Goal: Navigation & Orientation: Understand site structure

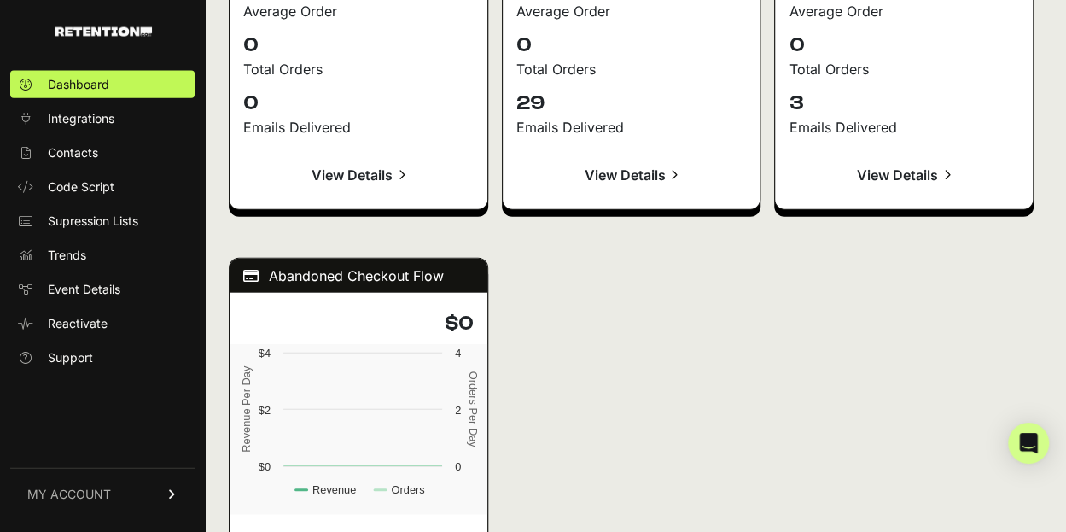
scroll to position [1884, 0]
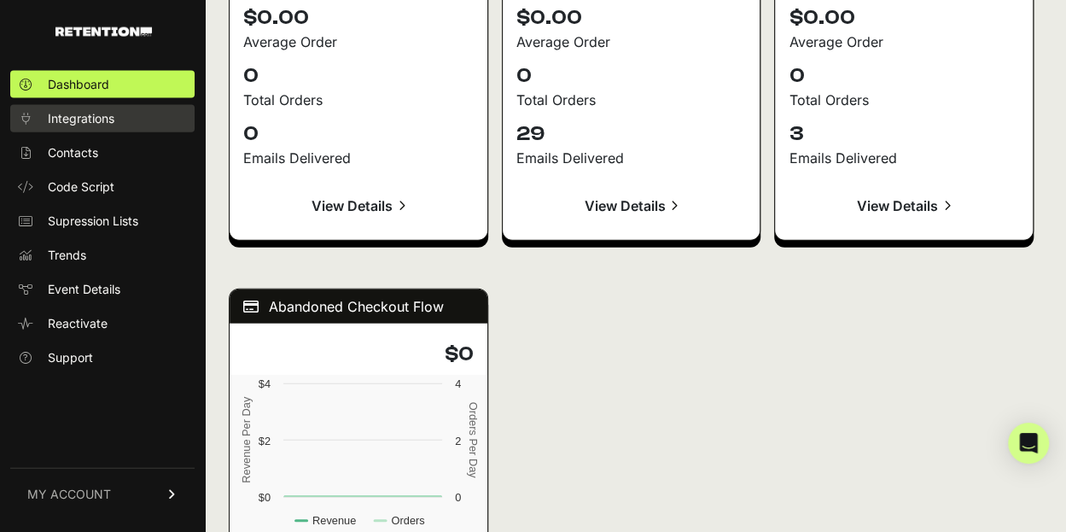
click at [72, 118] on span "Integrations" at bounding box center [81, 118] width 67 height 17
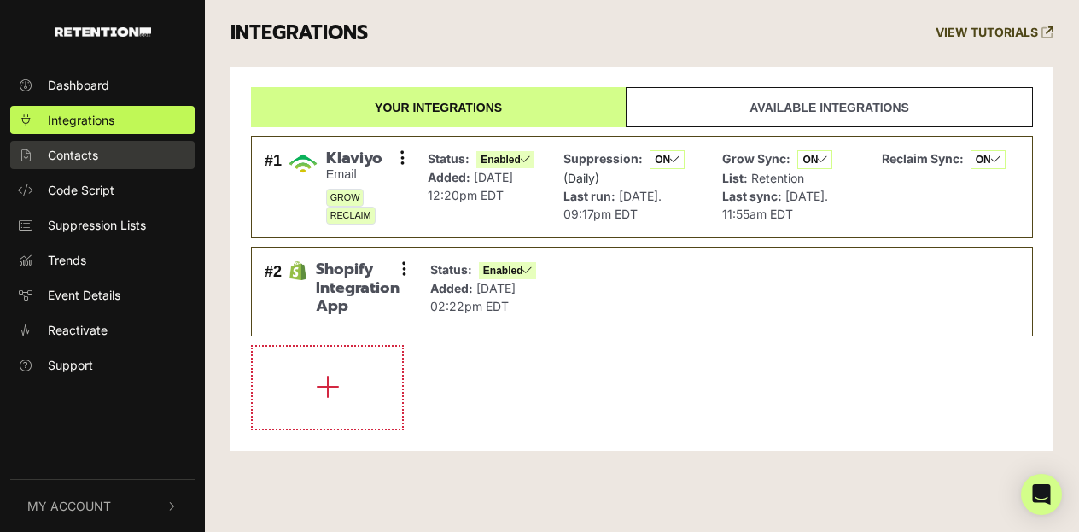
click at [81, 158] on span "Contacts" at bounding box center [73, 155] width 50 height 18
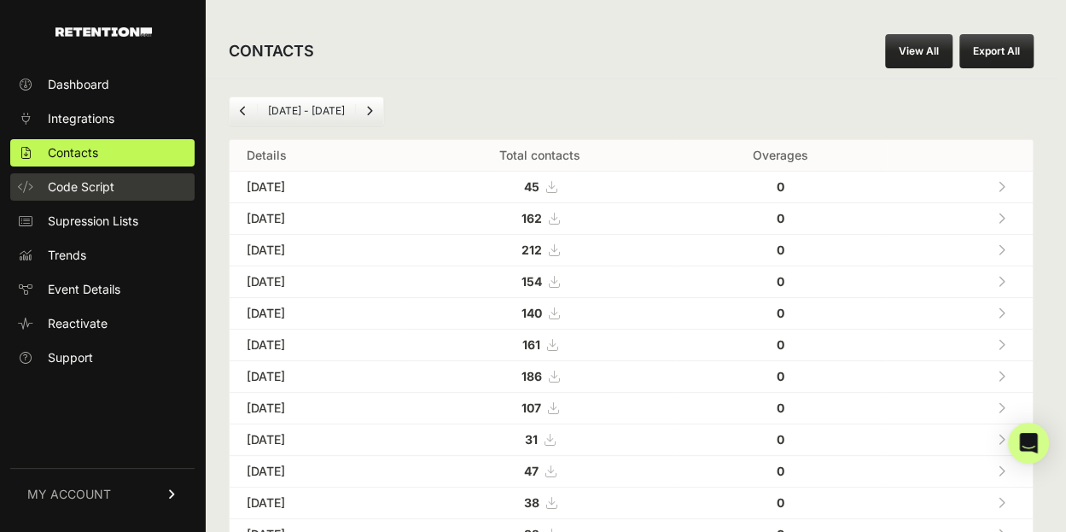
click at [90, 190] on span "Code Script" at bounding box center [81, 186] width 67 height 17
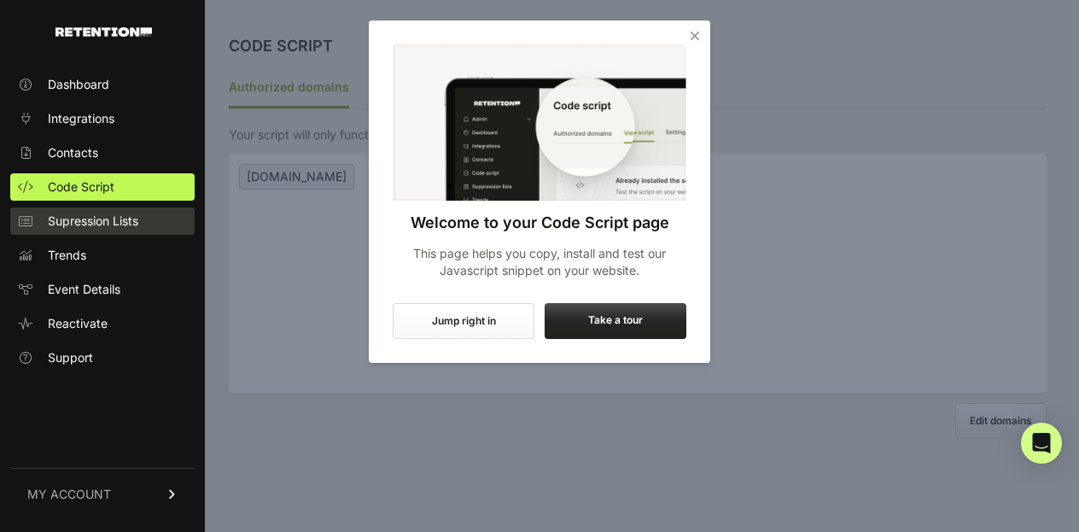
click at [87, 223] on span "Supression Lists" at bounding box center [93, 220] width 90 height 17
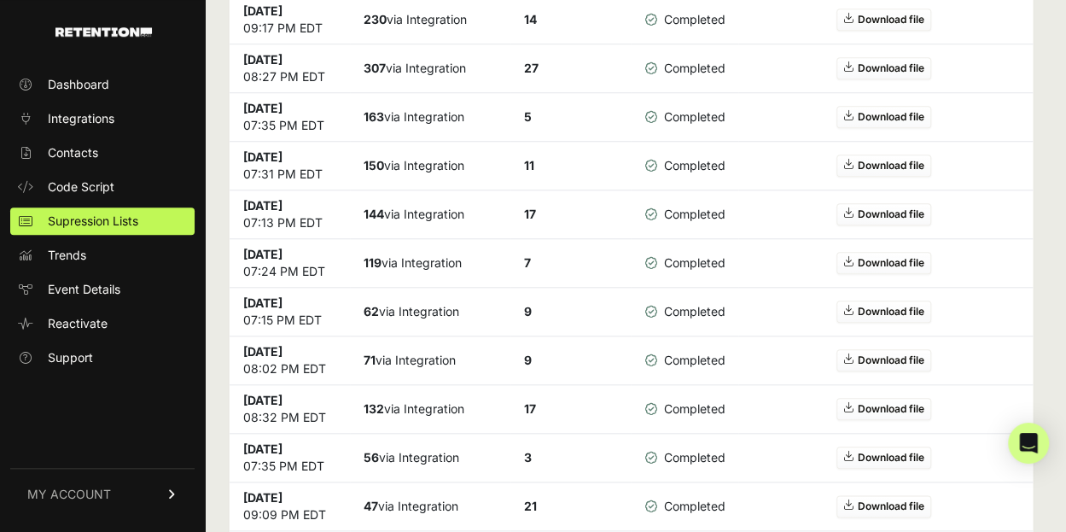
scroll to position [708, 0]
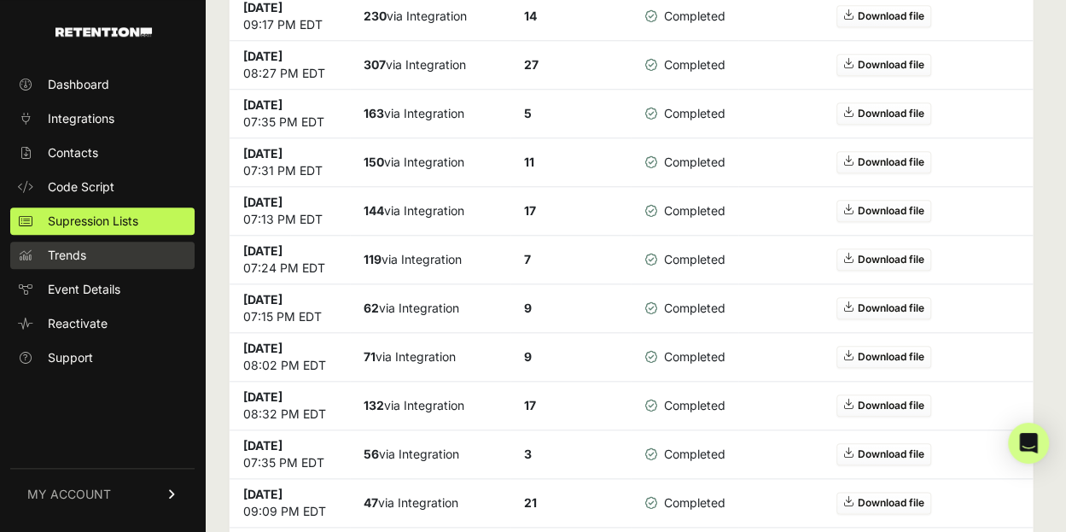
click at [100, 252] on link "Trends" at bounding box center [102, 254] width 184 height 27
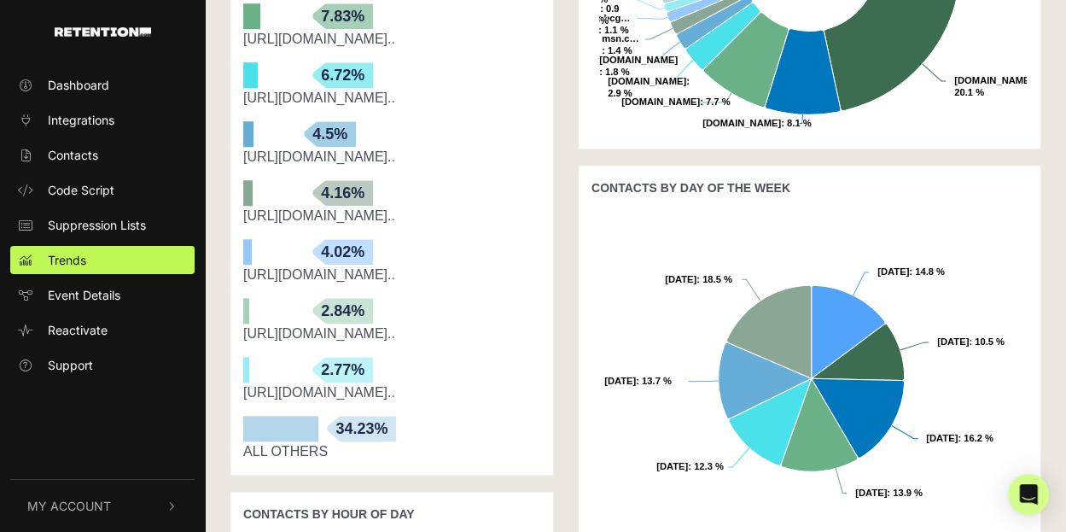
scroll to position [647, 0]
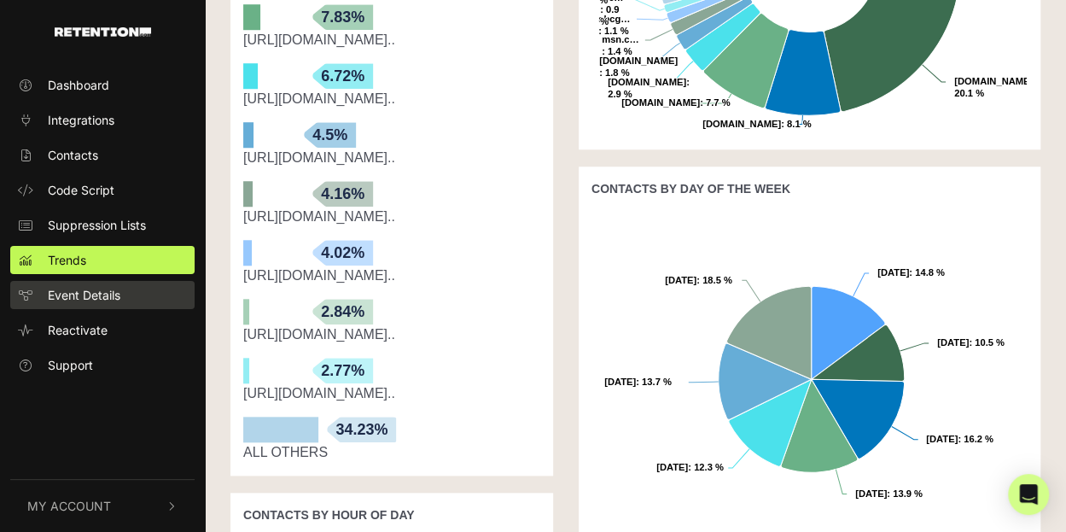
click at [66, 289] on span "Event Details" at bounding box center [84, 295] width 73 height 18
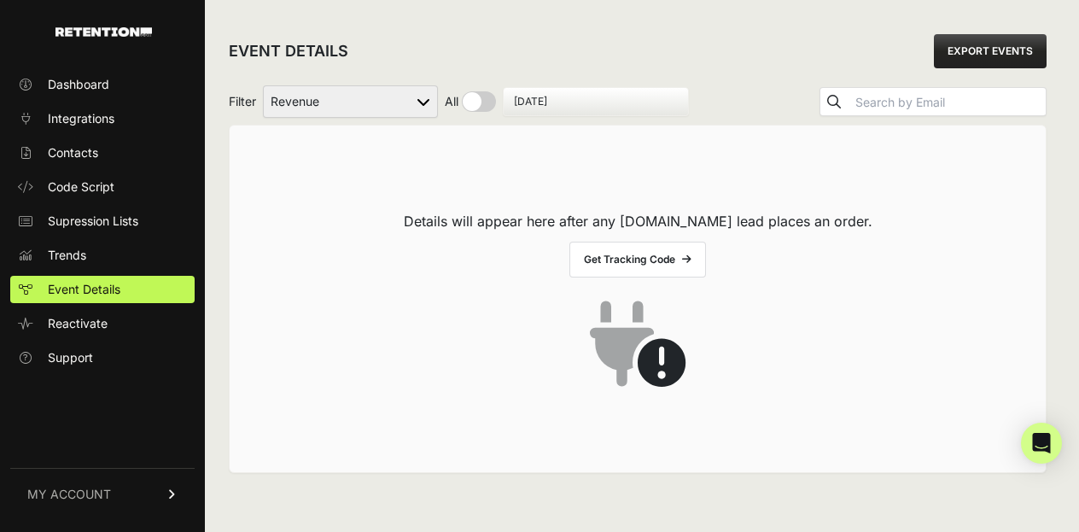
click at [72, 337] on ul "Dashboard Integrations Contacts Code Script Supression Lists Trends Event Detai…" at bounding box center [102, 221] width 184 height 300
click at [80, 326] on span "Reactivate" at bounding box center [78, 323] width 60 height 17
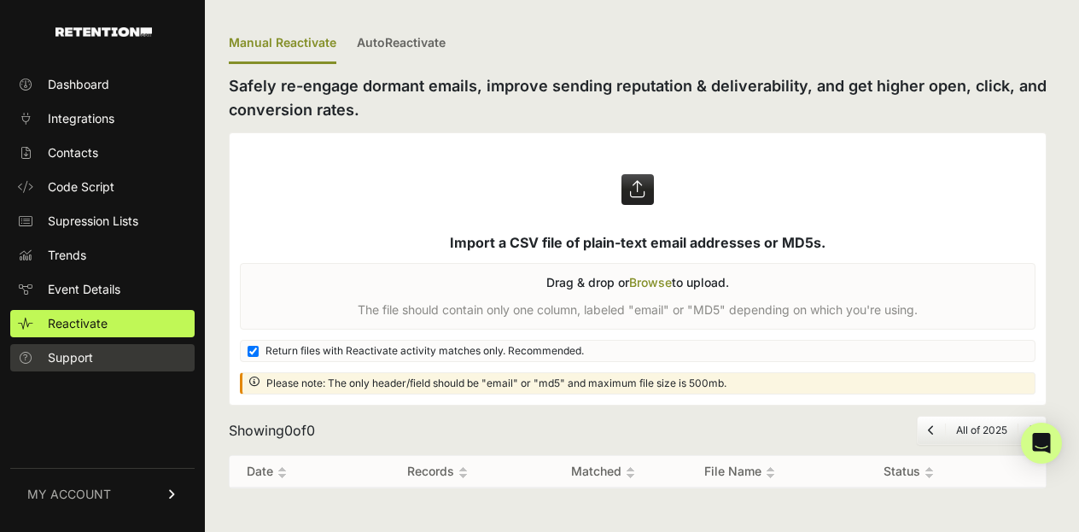
click at [73, 362] on span "Support" at bounding box center [70, 357] width 45 height 17
